Goal: Check status

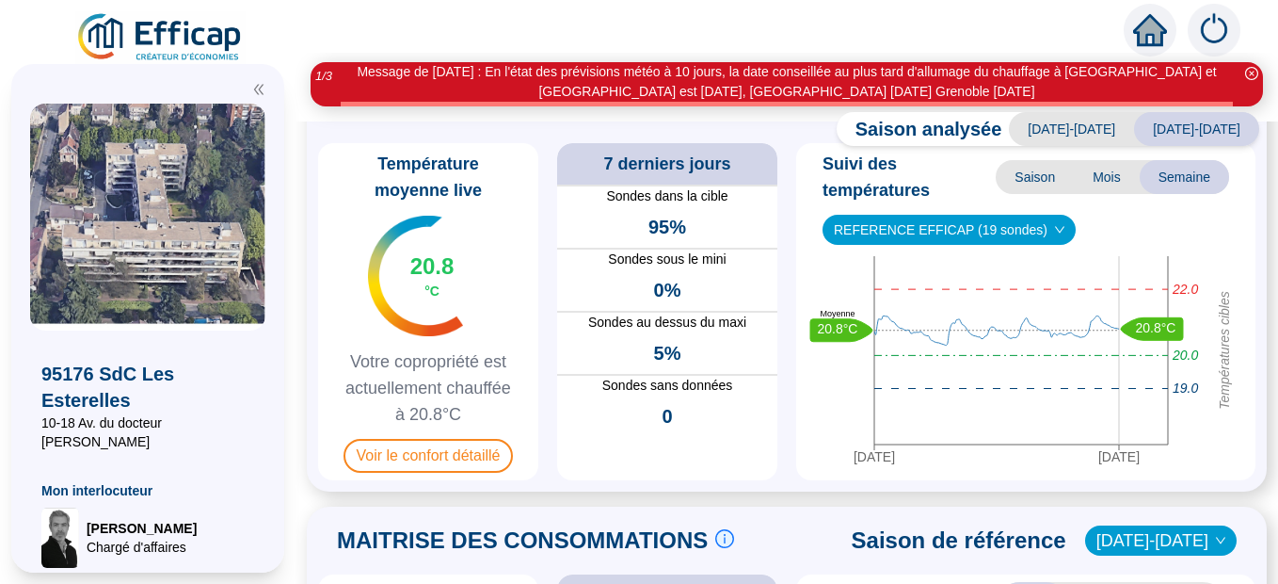
scroll to position [135, 0]
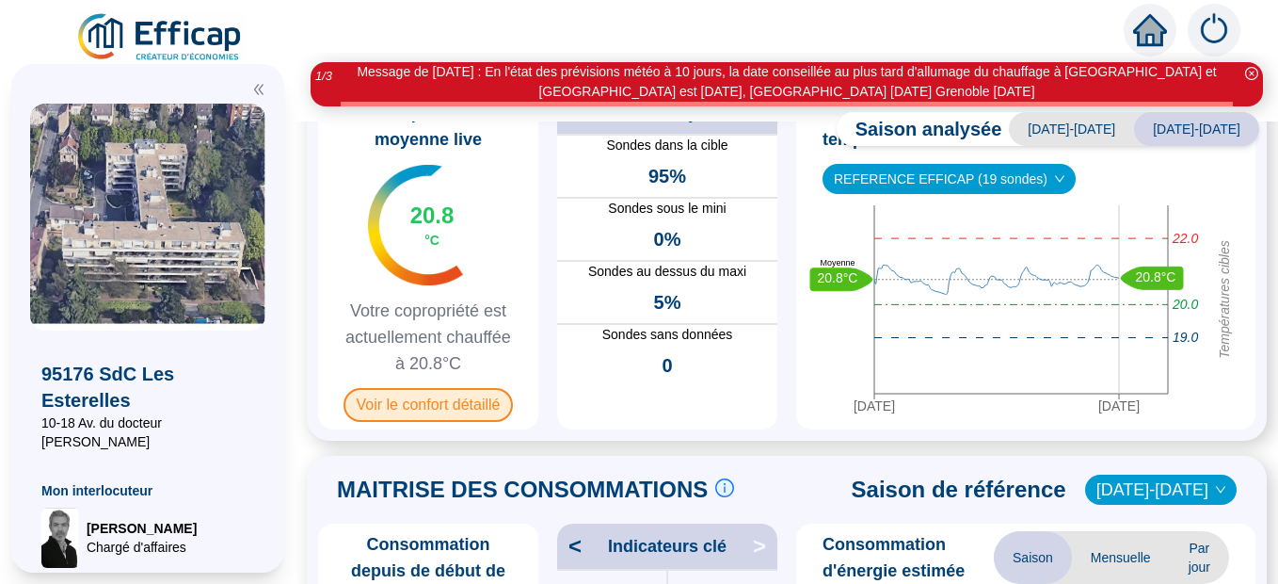
click at [466, 404] on div "Température moyenne live 20.8 °C Votre copropriété est actuellement chauffée à …" at bounding box center [428, 260] width 220 height 337
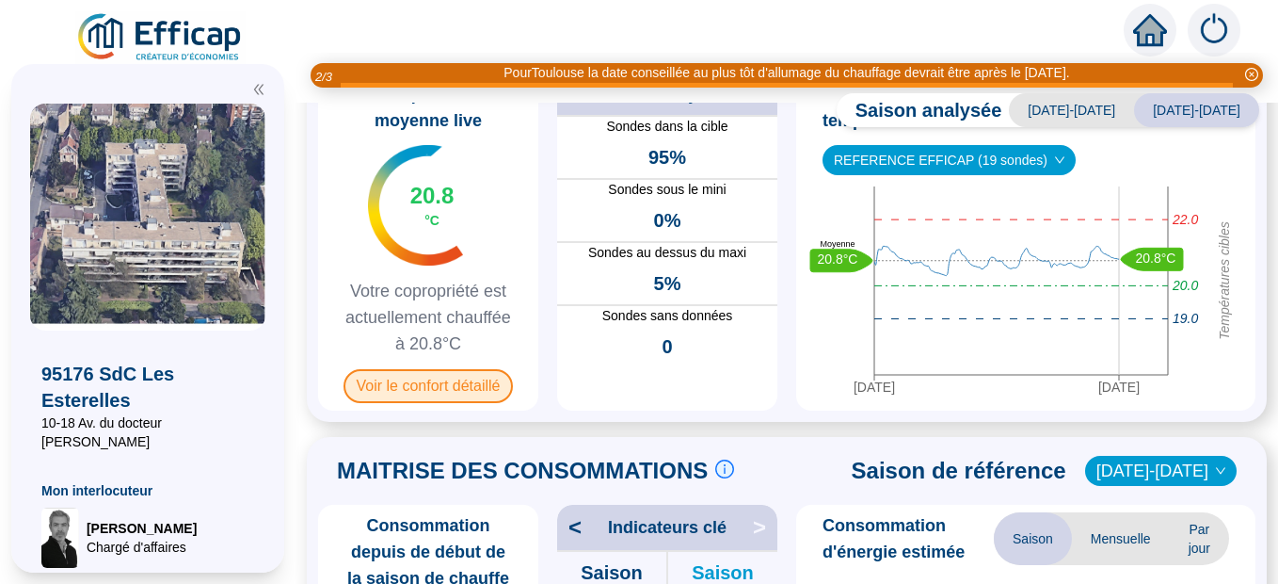
click at [468, 386] on span "Voir le confort détaillé" at bounding box center [429, 386] width 170 height 34
